Goal: Information Seeking & Learning: Learn about a topic

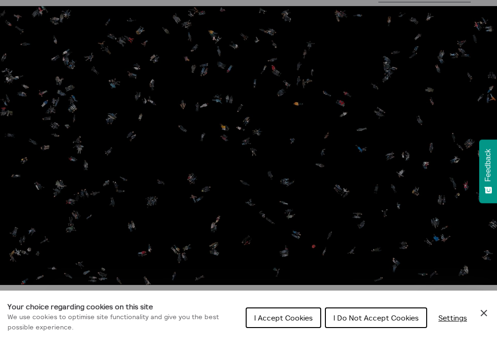
scroll to position [38, 0]
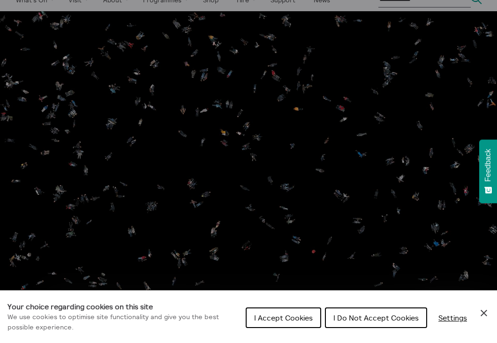
click at [347, 320] on span "I Do Not Accept Cookies" at bounding box center [375, 317] width 85 height 9
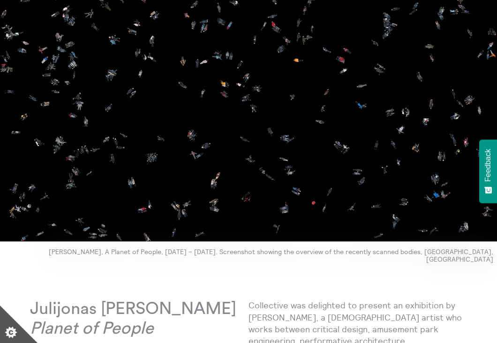
scroll to position [86, 0]
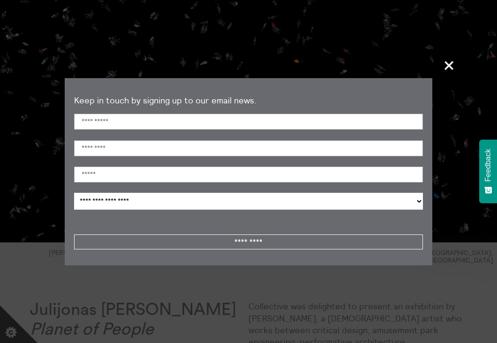
click at [446, 68] on span "+" at bounding box center [449, 66] width 28 height 28
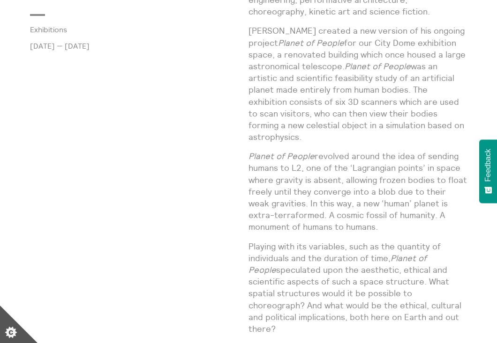
scroll to position [427, 0]
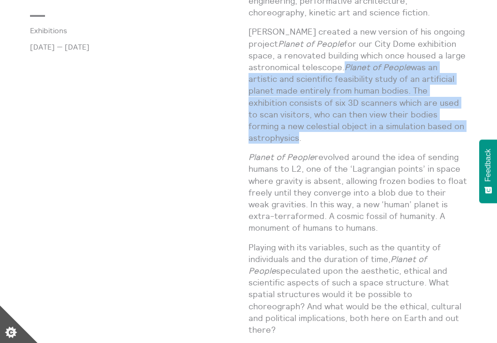
drag, startPoint x: 455, startPoint y: 120, endPoint x: 346, endPoint y: 63, distance: 123.2
click at [346, 63] on p "[PERSON_NAME] created a new version of his ongoing project Planet of People for…" at bounding box center [357, 85] width 218 height 118
click at [392, 114] on p "[PERSON_NAME] created a new version of his ongoing project Planet of People for…" at bounding box center [357, 85] width 218 height 118
drag, startPoint x: 457, startPoint y: 118, endPoint x: 346, endPoint y: 60, distance: 125.3
click at [346, 60] on p "[PERSON_NAME] created a new version of his ongoing project Planet of People for…" at bounding box center [357, 85] width 218 height 118
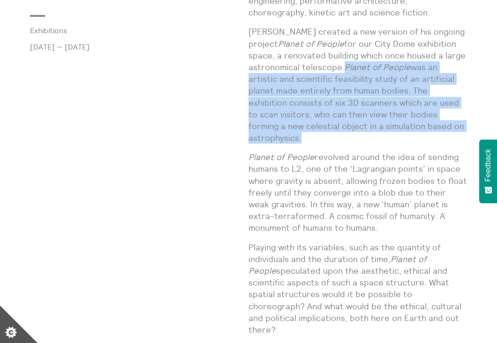
copy p "Planet of People was an artistic and scientific feasibility study of an artific…"
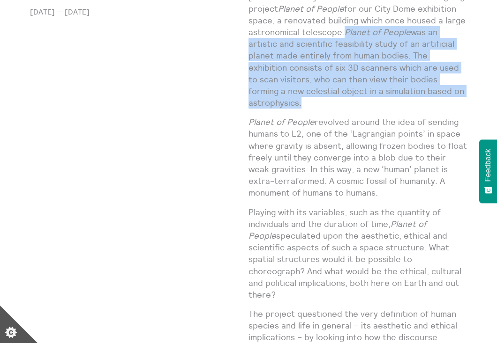
scroll to position [463, 0]
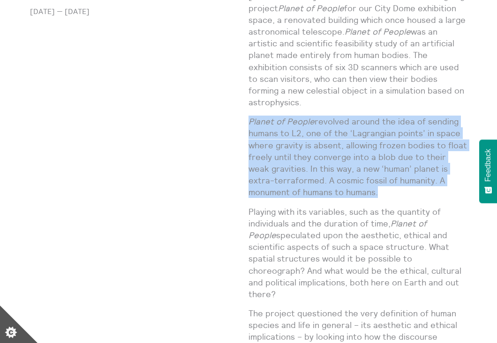
drag, startPoint x: 251, startPoint y: 102, endPoint x: 341, endPoint y: 173, distance: 115.0
click at [341, 173] on p "Planet of People revolved around the idea of sending humans to L2, one of the ‘…" at bounding box center [357, 157] width 218 height 82
copy p "Planet of People revolved around the idea of sending humans to L2, one of the ‘…"
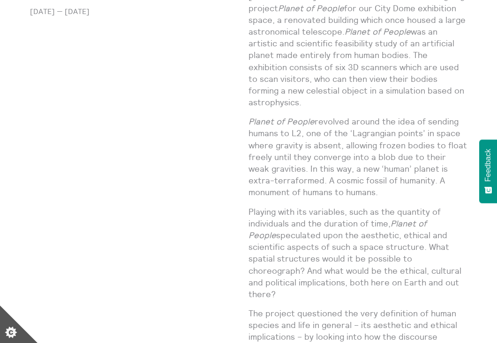
click at [290, 206] on p "Playing with its variables, such as the quantity of individuals and the duratio…" at bounding box center [357, 253] width 218 height 95
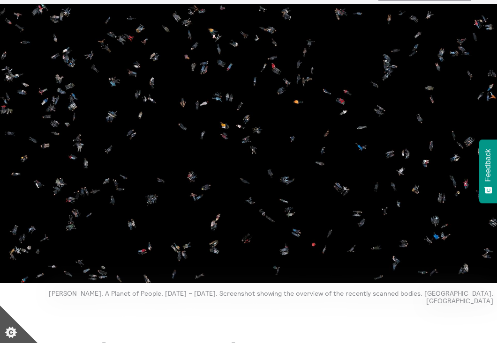
scroll to position [0, 0]
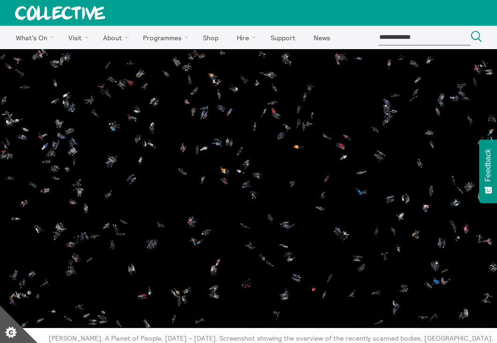
click at [286, 203] on img at bounding box center [248, 188] width 497 height 279
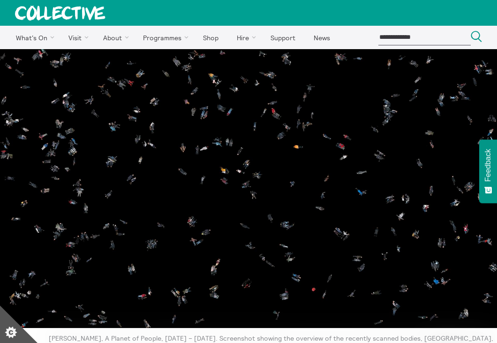
click at [286, 203] on img at bounding box center [248, 188] width 497 height 279
click at [229, 175] on img at bounding box center [248, 188] width 497 height 279
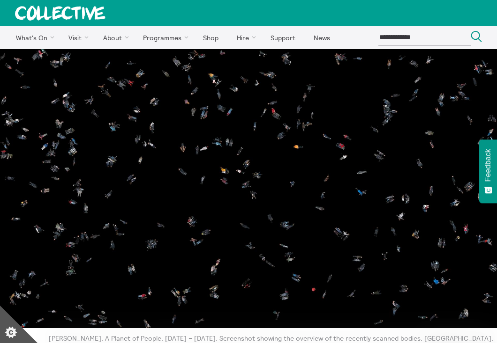
click at [229, 175] on img at bounding box center [248, 188] width 497 height 279
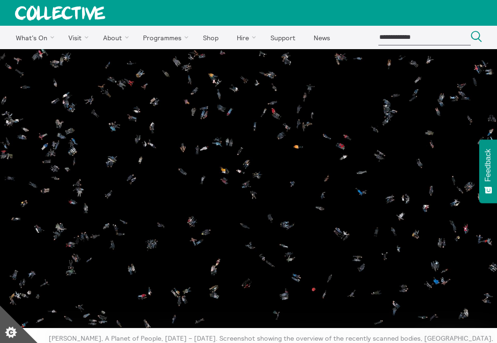
click at [229, 175] on img at bounding box center [248, 188] width 497 height 279
